Goal: Task Accomplishment & Management: Manage account settings

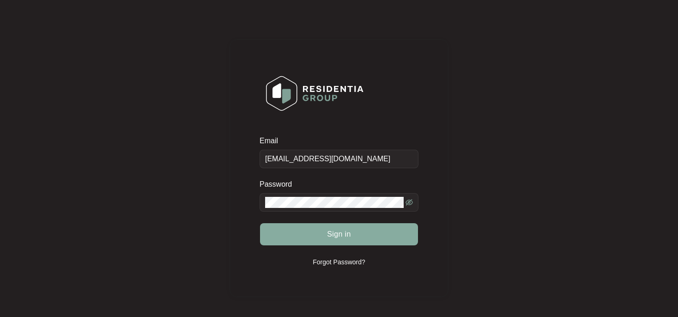
click at [332, 234] on span "Sign in" at bounding box center [339, 234] width 24 height 11
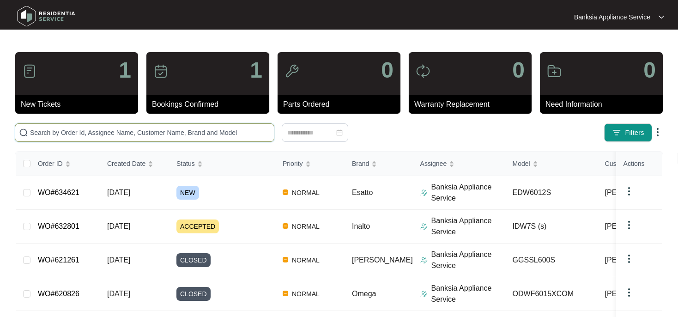
click at [77, 133] on input "text" at bounding box center [150, 132] width 240 height 10
paste input "634621"
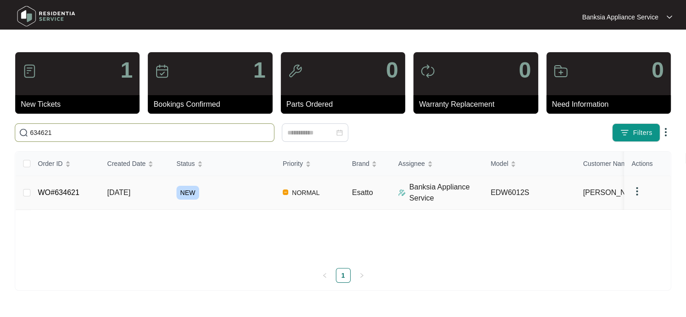
type input "634621"
click at [193, 199] on span "NEW" at bounding box center [187, 193] width 23 height 14
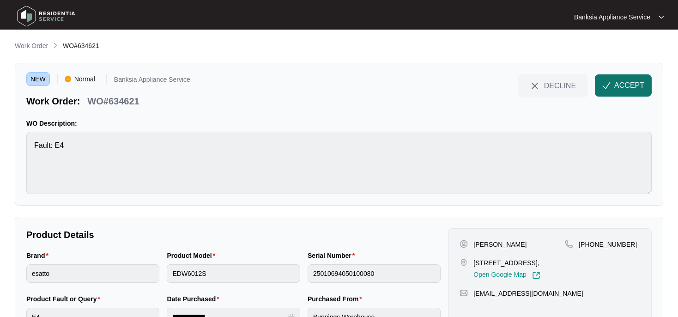
click at [639, 89] on span "ACCEPT" at bounding box center [629, 85] width 30 height 11
